Goal: Check status: Check status

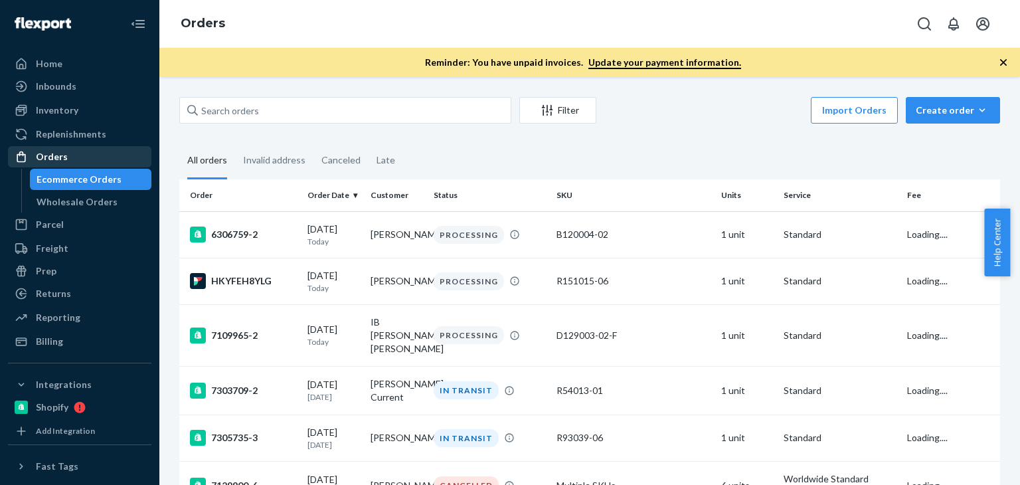
click at [60, 160] on div "Orders" at bounding box center [52, 156] width 32 height 13
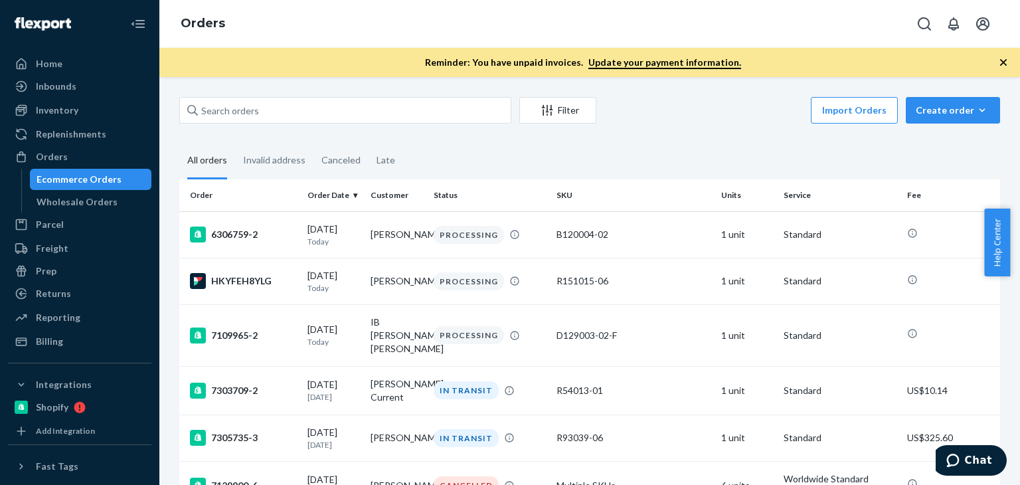
drag, startPoint x: 293, startPoint y: 94, endPoint x: 291, endPoint y: 103, distance: 8.9
click at [293, 96] on div "Filter Import Orders Create order Ecommerce order Removal order All orders Inva…" at bounding box center [589, 281] width 861 height 408
click at [291, 104] on input "text" at bounding box center [345, 110] width 332 height 27
paste input "[PERSON_NAME]"
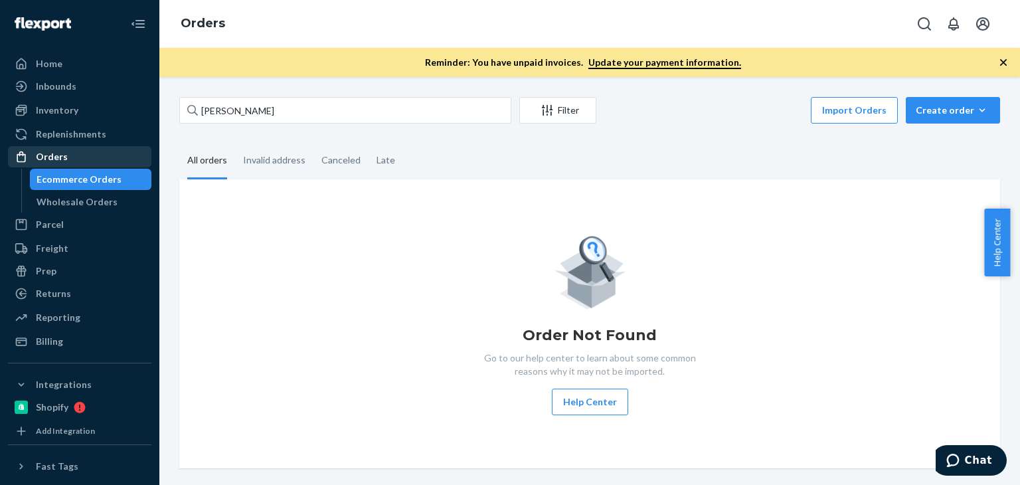
click at [53, 153] on div "Orders" at bounding box center [52, 156] width 32 height 13
drag, startPoint x: 278, startPoint y: 113, endPoint x: 205, endPoint y: 102, distance: 73.9
click at [205, 102] on input "[PERSON_NAME]" at bounding box center [345, 110] width 332 height 27
paste input "B86002-09"
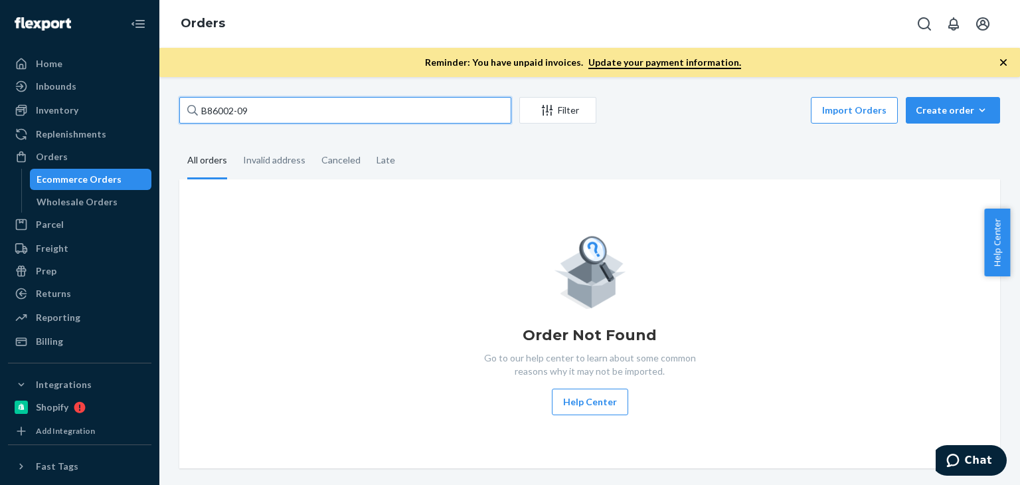
type input "B86002-09"
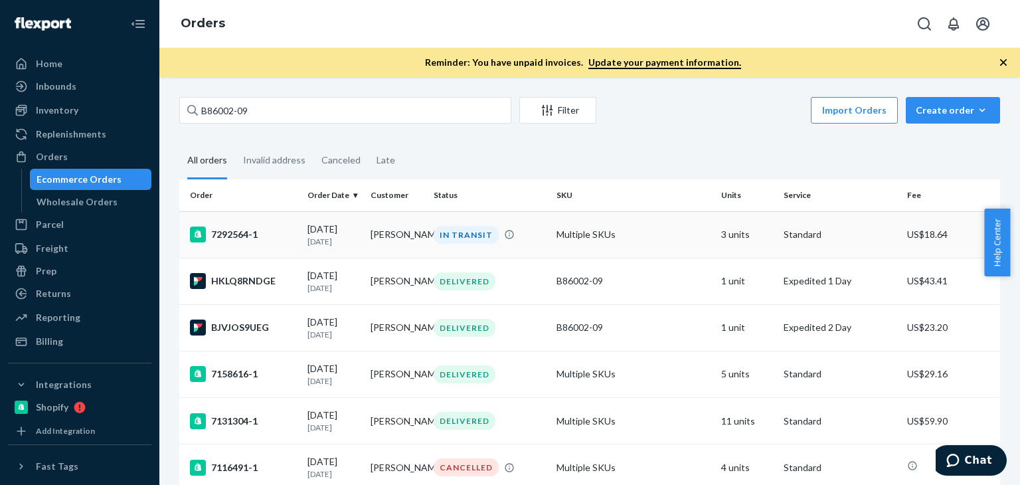
click at [353, 244] on p "[DATE]" at bounding box center [334, 241] width 52 height 11
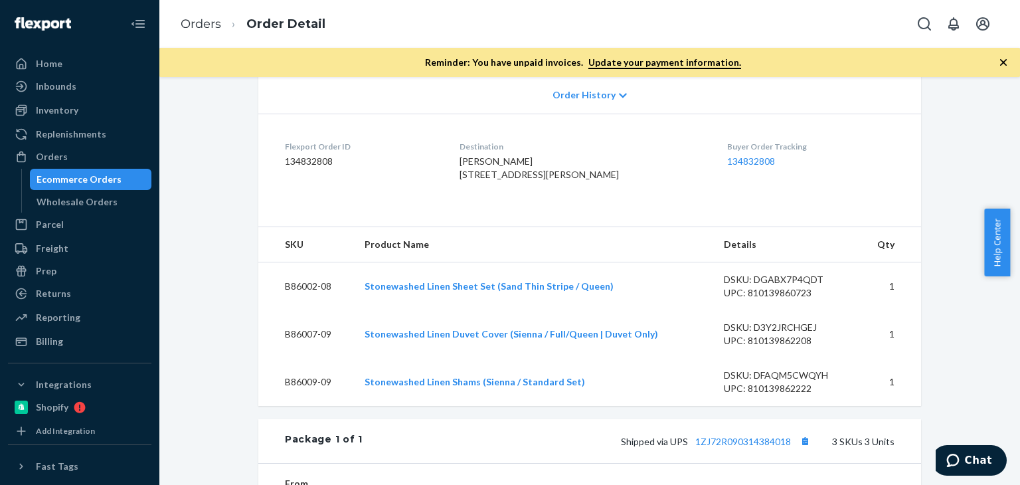
scroll to position [310, 0]
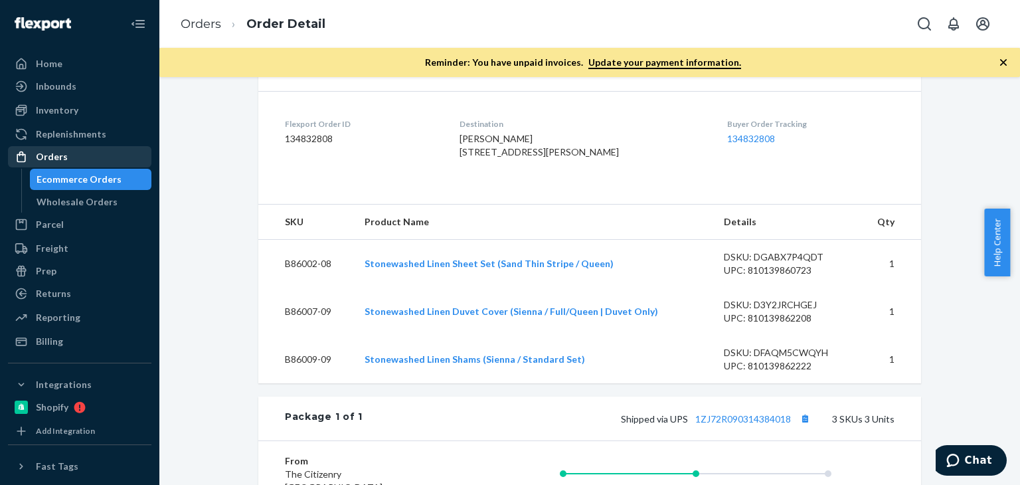
click at [52, 157] on div "Orders" at bounding box center [52, 156] width 32 height 13
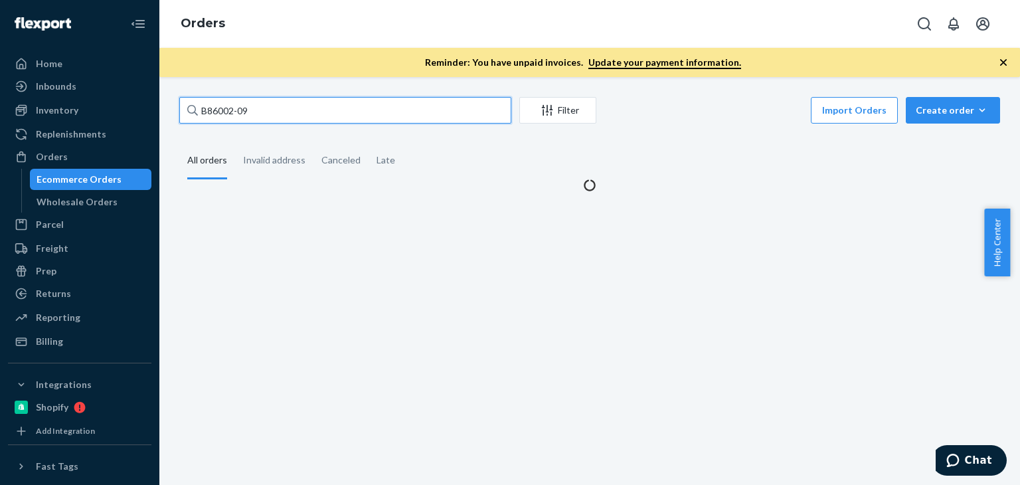
click at [304, 111] on input "B86002-09" at bounding box center [345, 110] width 332 height 27
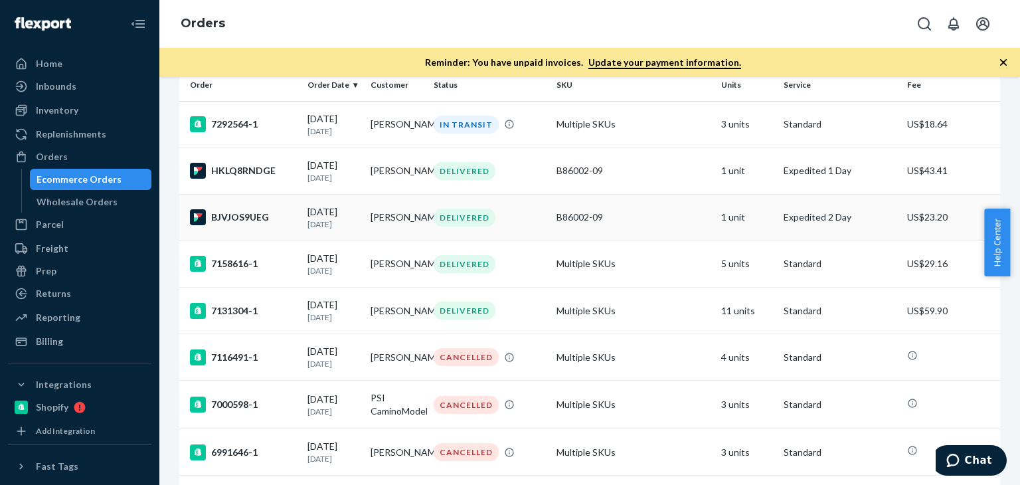
scroll to position [66, 0]
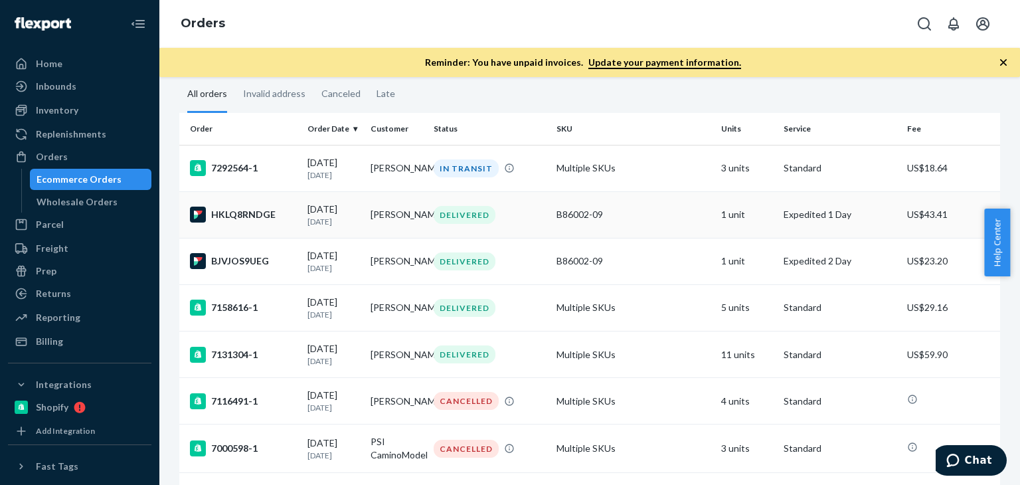
click at [523, 219] on div "DELIVERED" at bounding box center [490, 215] width 118 height 18
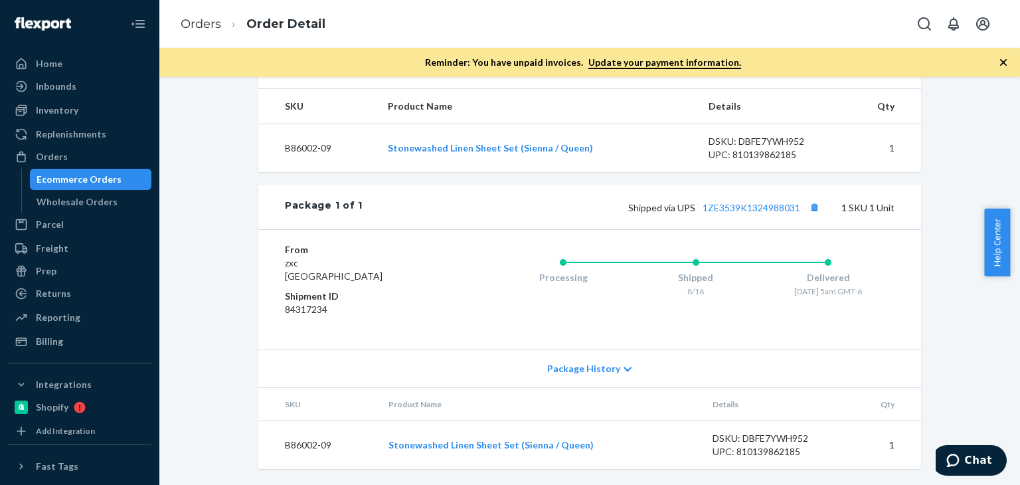
scroll to position [450, 0]
click at [624, 373] on icon at bounding box center [628, 369] width 8 height 9
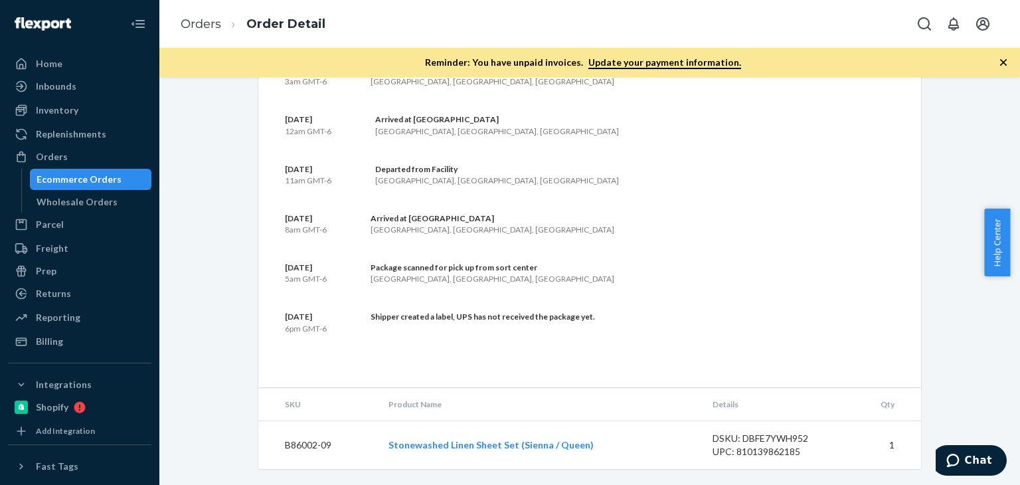
scroll to position [1101, 0]
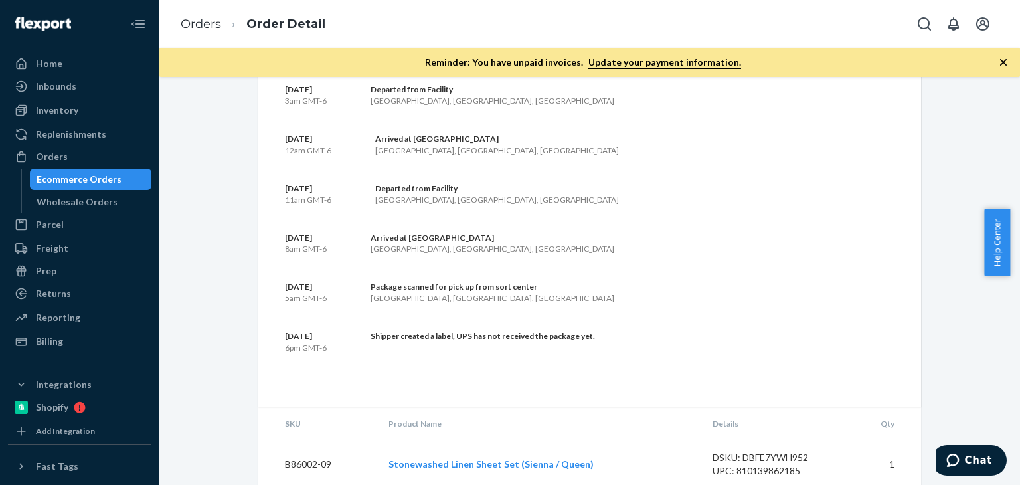
click at [56, 145] on ul "Home Inbounds Shipping Plans Problems Inventory Products Branded Packaging Repl…" at bounding box center [79, 202] width 143 height 299
click at [58, 152] on div "Orders" at bounding box center [52, 156] width 32 height 13
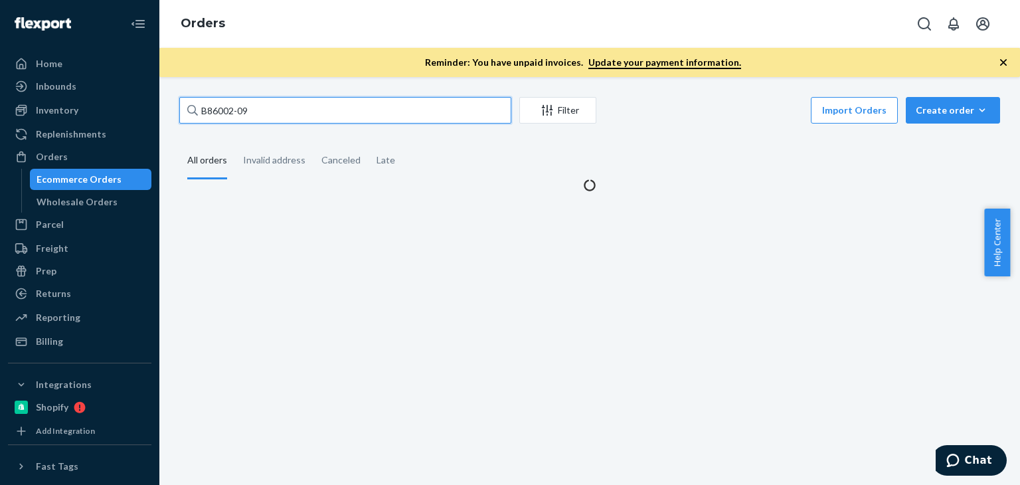
click at [303, 109] on input "B86002-09" at bounding box center [345, 110] width 332 height 27
paste input "[PERSON_NAME]"
type input "[PERSON_NAME]"
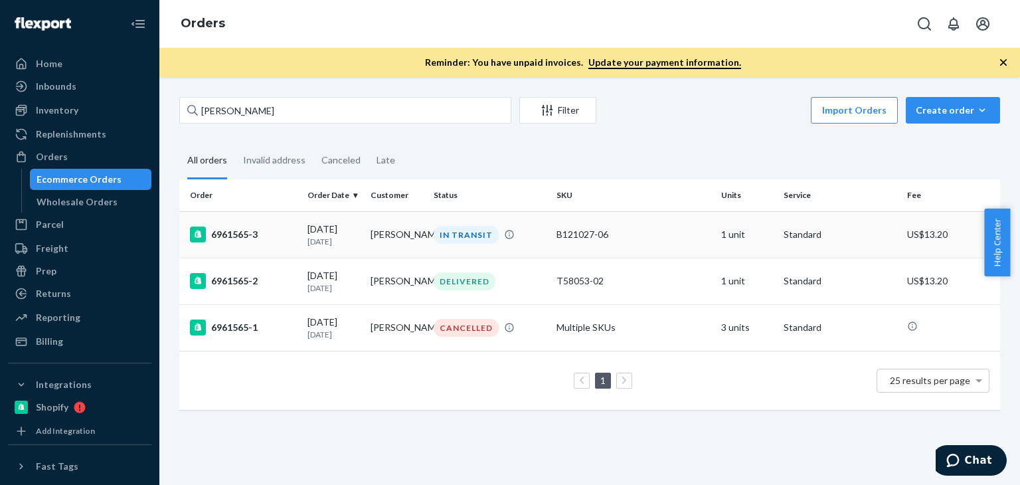
click at [396, 246] on td "[PERSON_NAME]" at bounding box center [396, 234] width 63 height 46
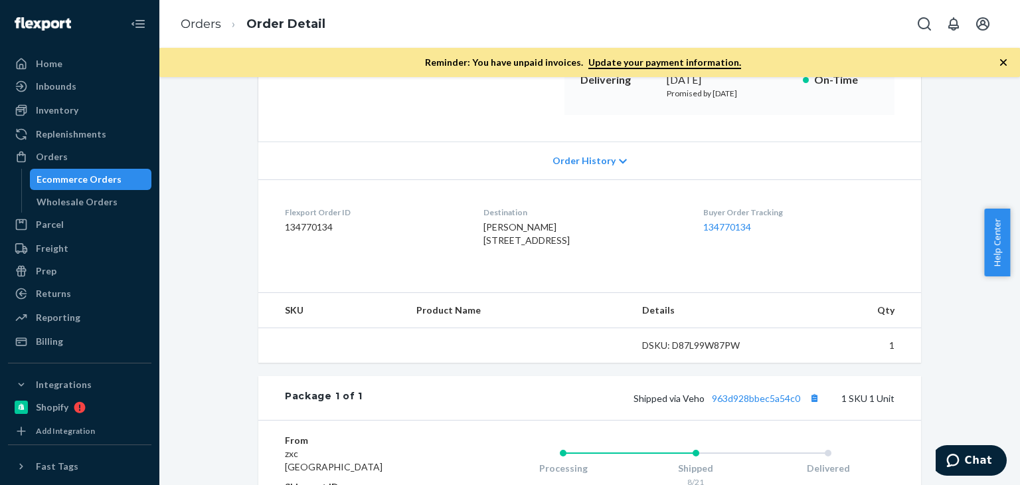
scroll to position [332, 0]
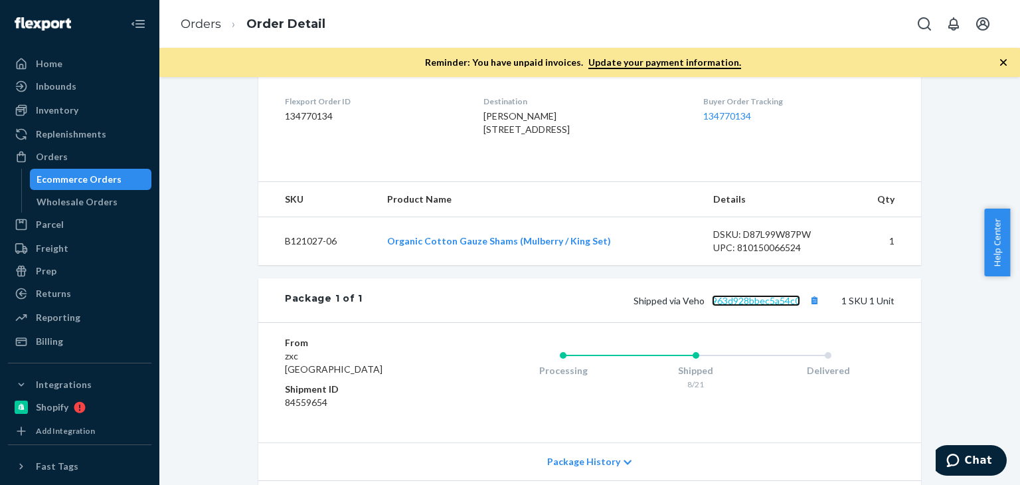
click at [755, 306] on link "963d928bbec5a54c0" at bounding box center [756, 300] width 88 height 11
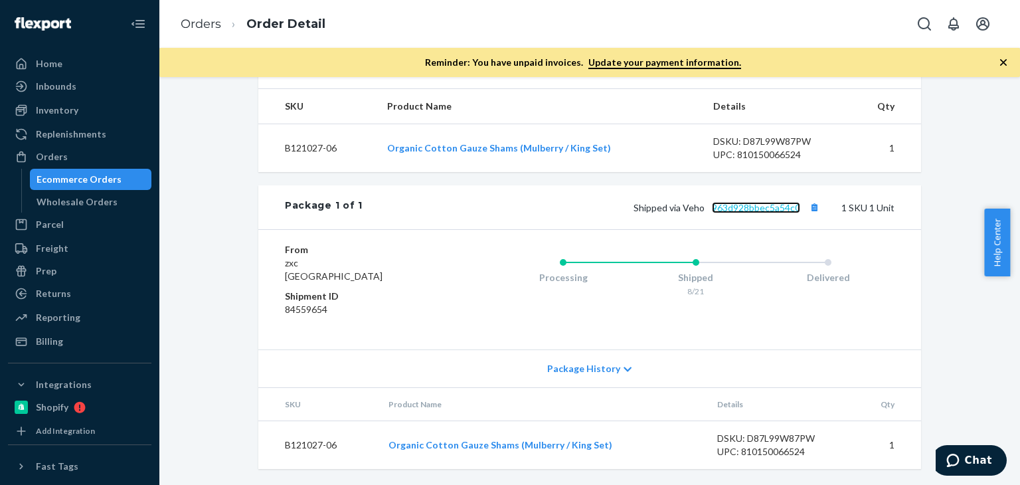
scroll to position [450, 0]
click at [614, 369] on div "Package History" at bounding box center [589, 368] width 663 height 38
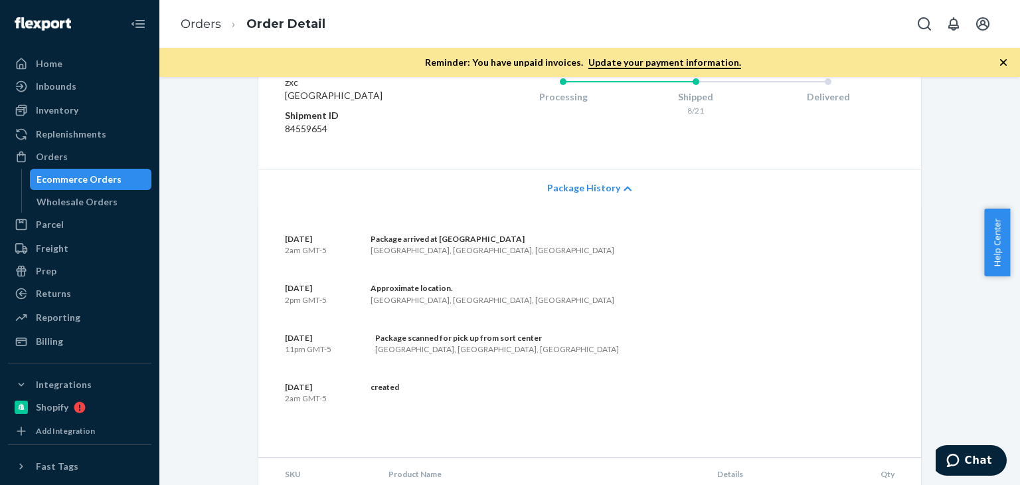
scroll to position [701, 0]
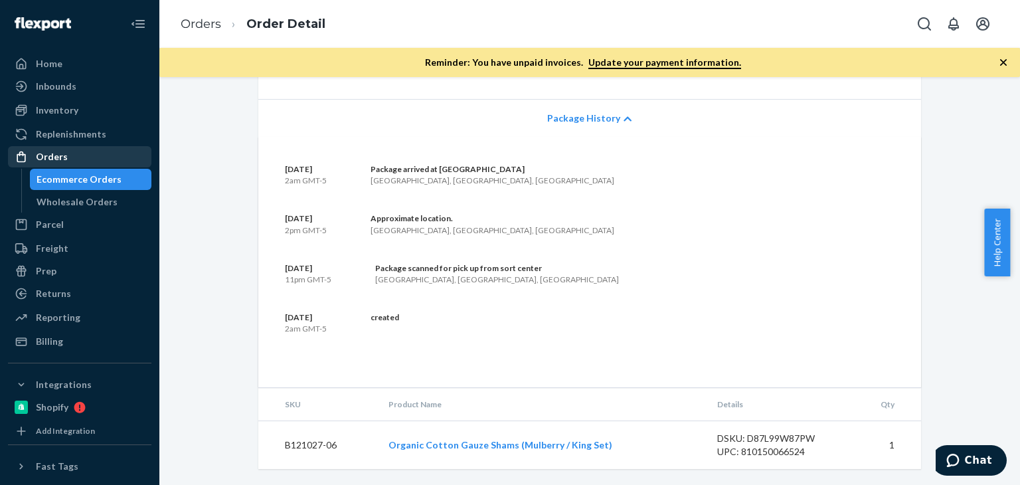
click at [67, 152] on div "Orders" at bounding box center [79, 156] width 141 height 19
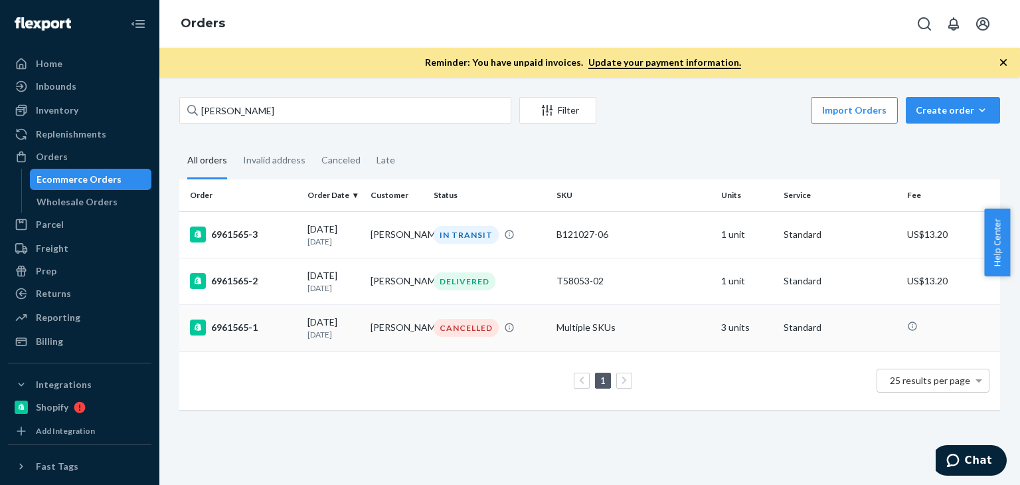
click at [357, 325] on div "[DATE] [DATE]" at bounding box center [334, 328] width 52 height 25
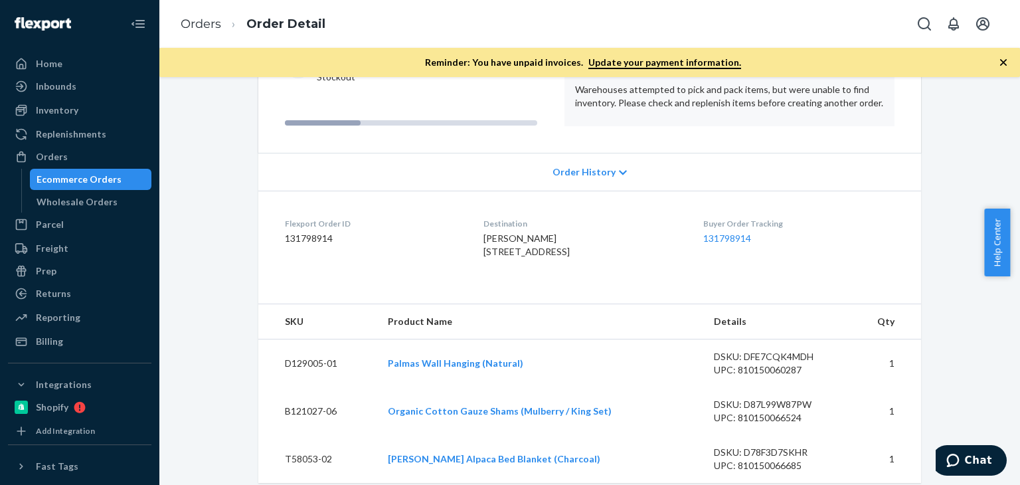
scroll to position [212, 0]
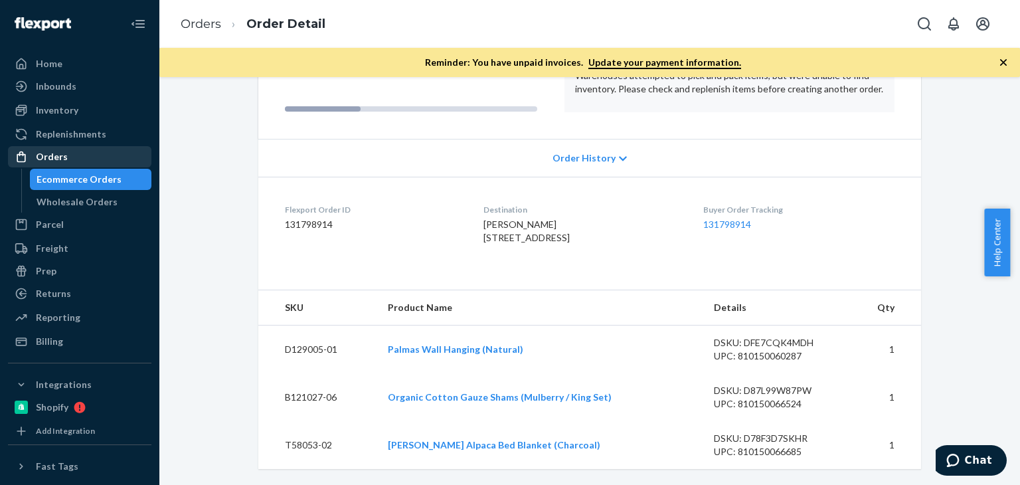
click at [112, 159] on div "Orders" at bounding box center [79, 156] width 141 height 19
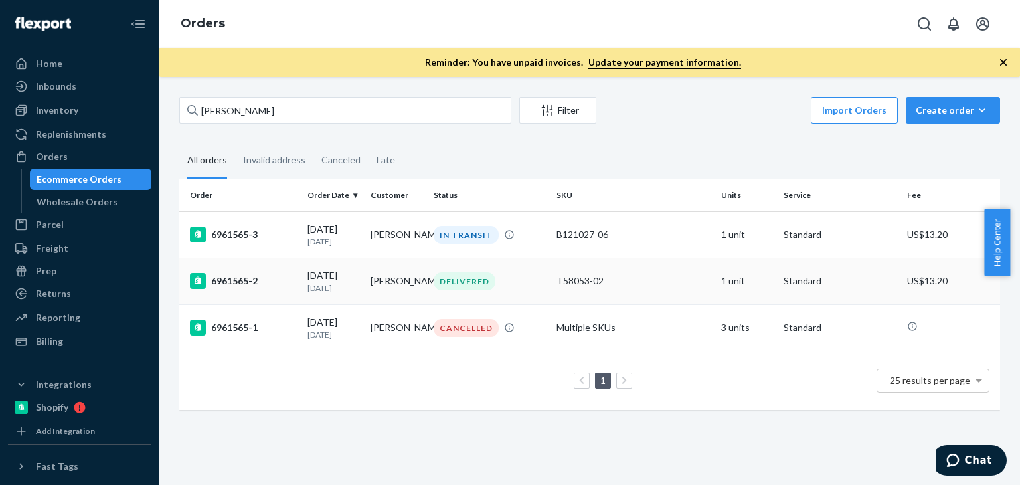
click at [367, 276] on td "[PERSON_NAME]" at bounding box center [396, 281] width 63 height 46
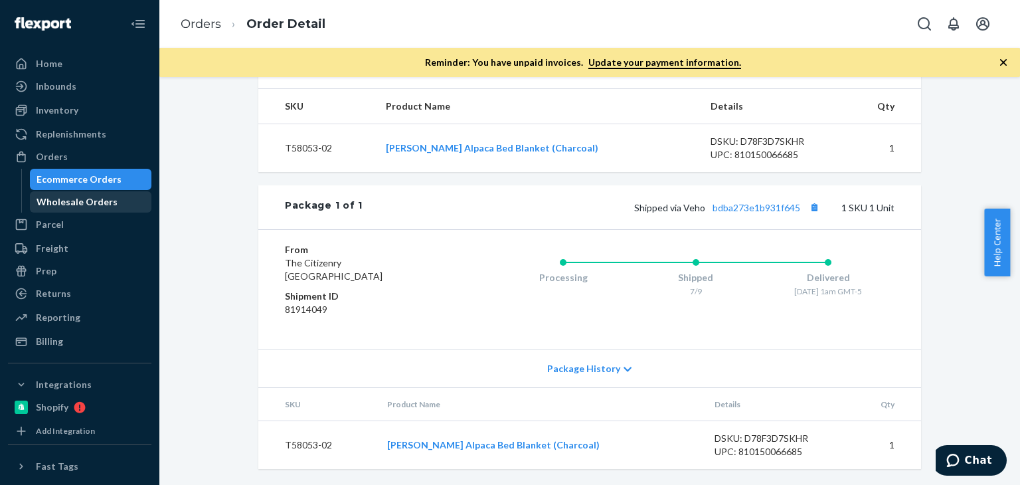
scroll to position [340, 0]
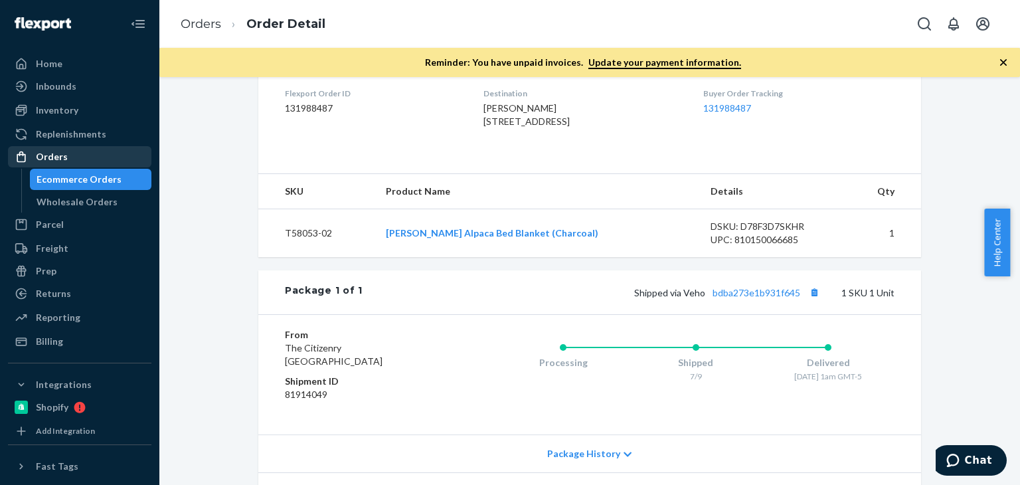
click at [61, 155] on div "Orders" at bounding box center [52, 156] width 32 height 13
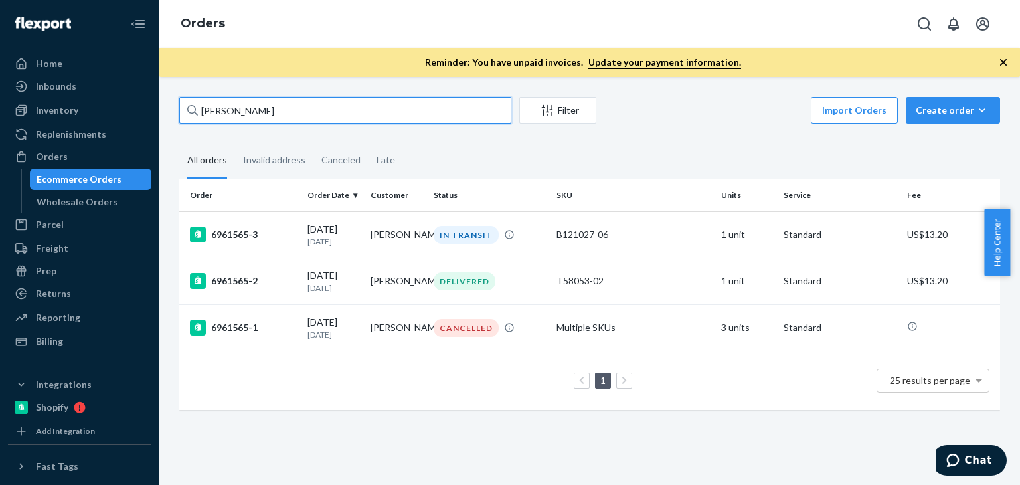
click at [332, 105] on input "[PERSON_NAME]" at bounding box center [345, 110] width 332 height 27
click at [244, 104] on input "[PERSON_NAME]" at bounding box center [345, 110] width 332 height 27
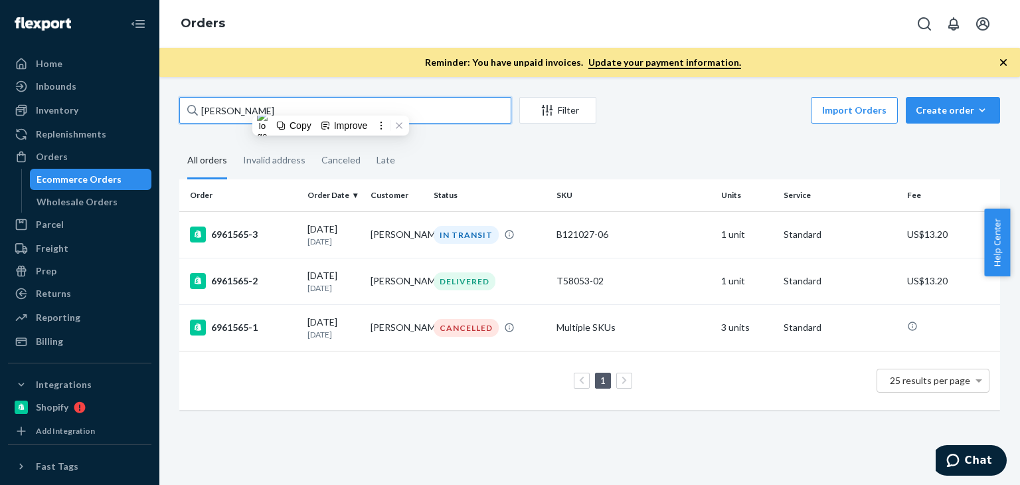
click at [244, 104] on input "[PERSON_NAME]" at bounding box center [345, 110] width 332 height 27
paste input "[PERSON_NAME]"
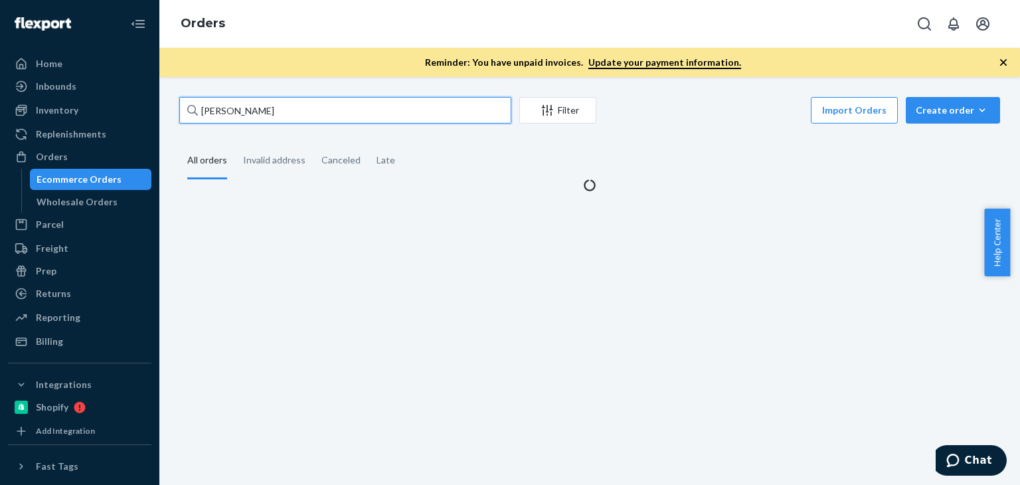
type input "[PERSON_NAME]"
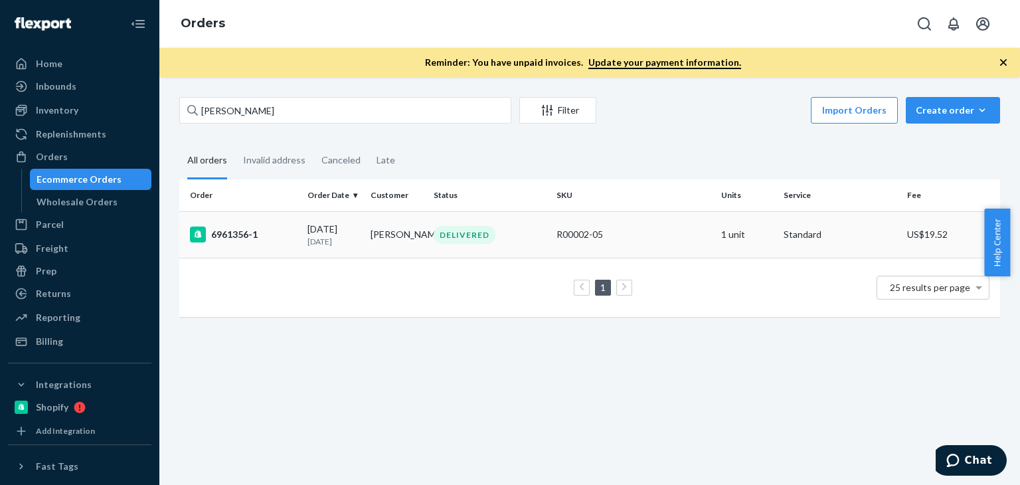
click at [381, 238] on td "[PERSON_NAME]" at bounding box center [396, 234] width 63 height 46
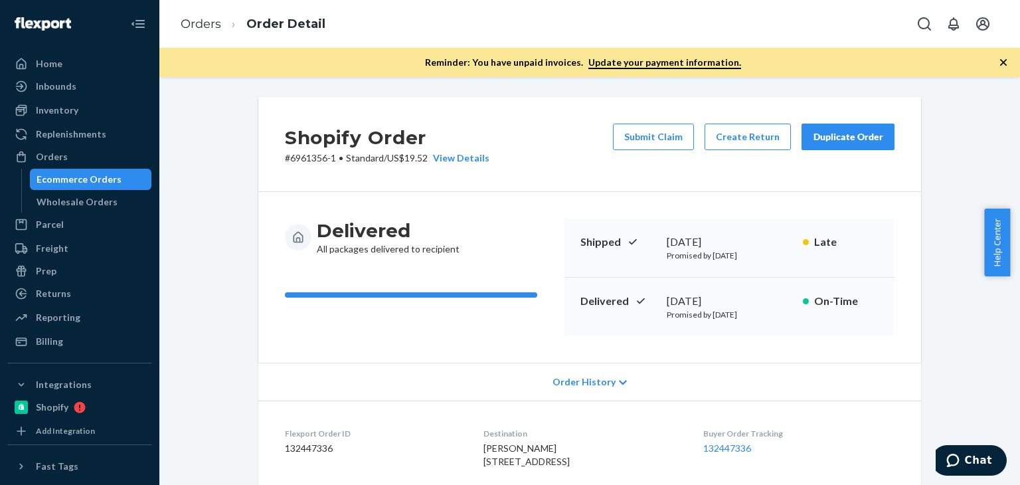
click at [54, 159] on div "Orders" at bounding box center [52, 156] width 32 height 13
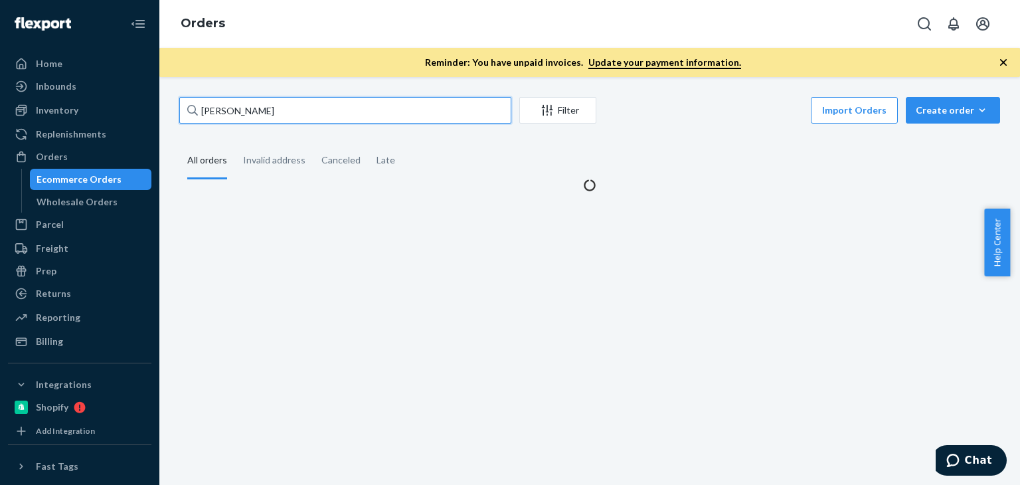
click at [287, 114] on input "[PERSON_NAME]" at bounding box center [345, 110] width 332 height 27
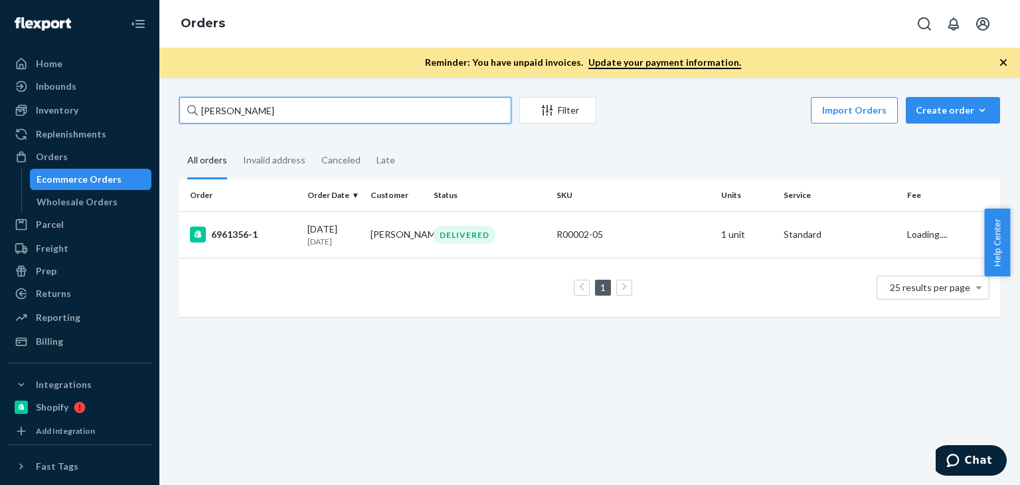
paste input "[PERSON_NAME]"
type input "[PERSON_NAME]"
